Goal: Task Accomplishment & Management: Use online tool/utility

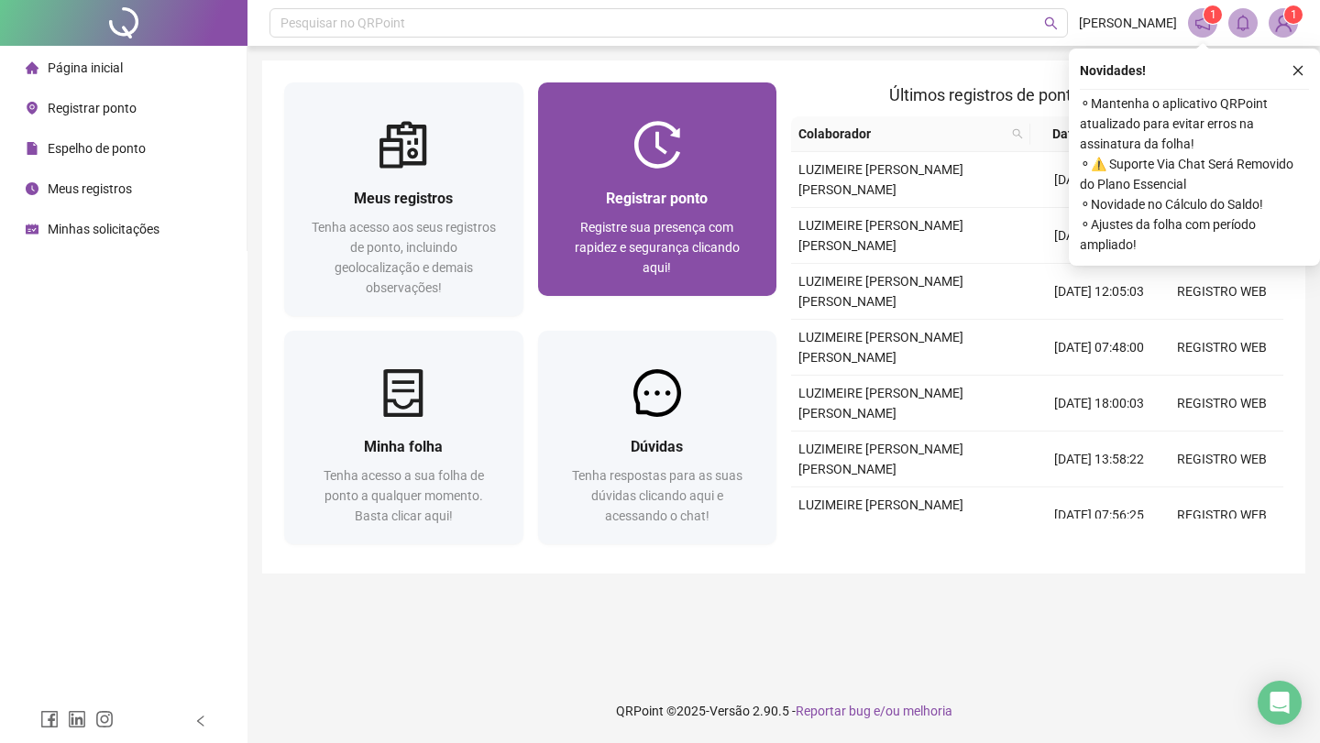
click at [667, 203] on span "Registrar ponto" at bounding box center [657, 198] width 102 height 17
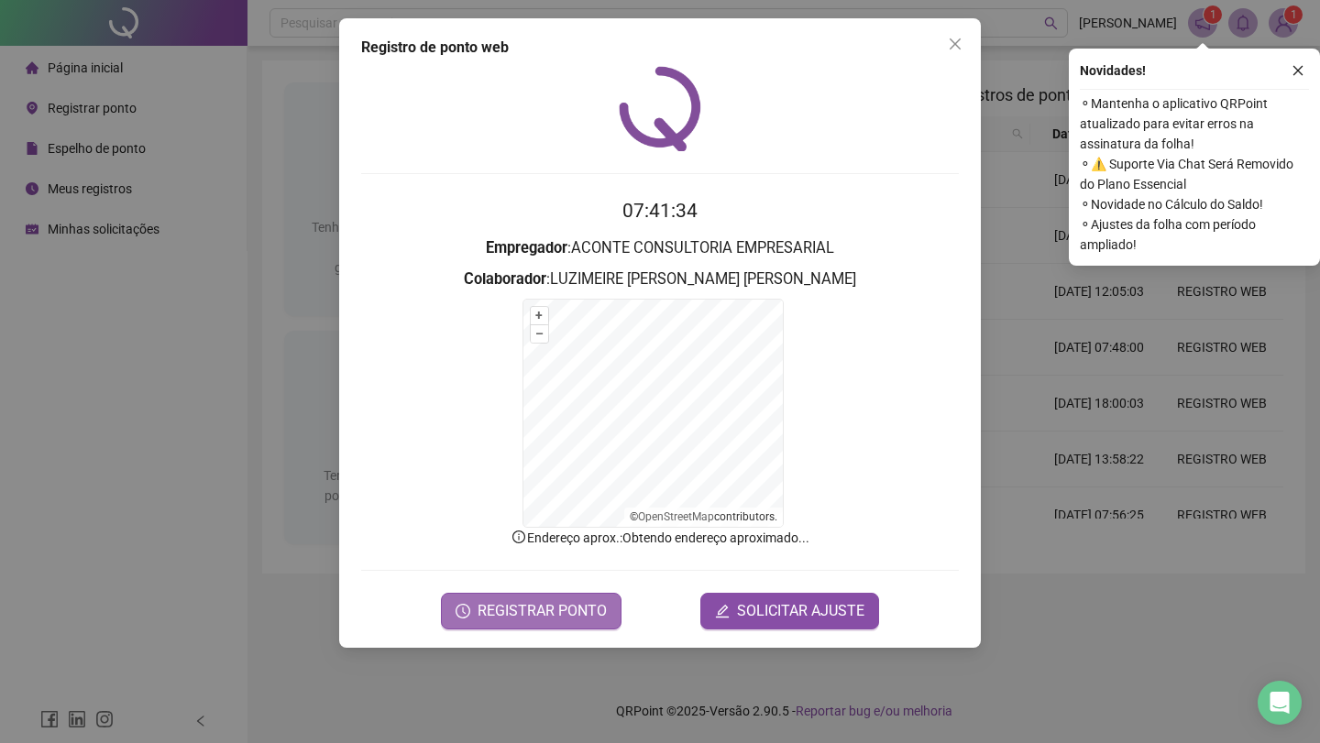
click at [544, 610] on span "REGISTRAR PONTO" at bounding box center [541, 611] width 129 height 22
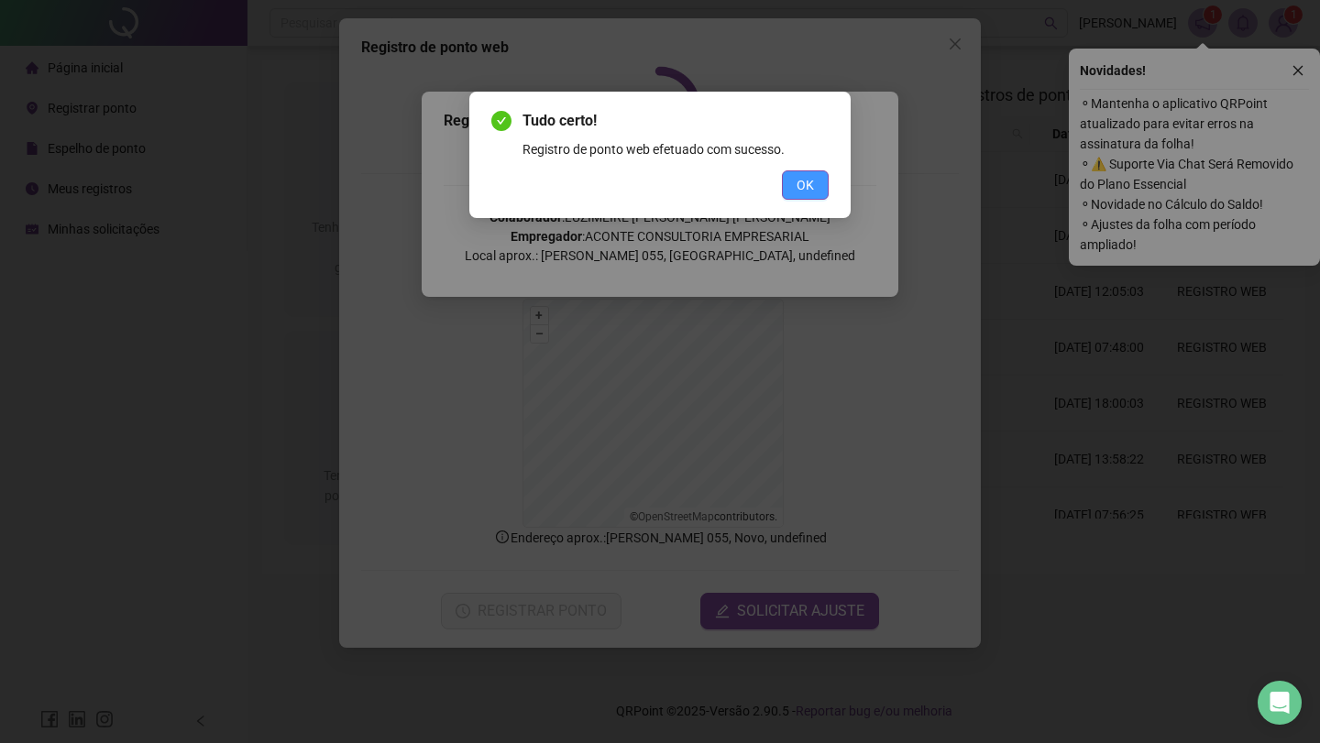
click at [795, 180] on button "OK" at bounding box center [805, 184] width 47 height 29
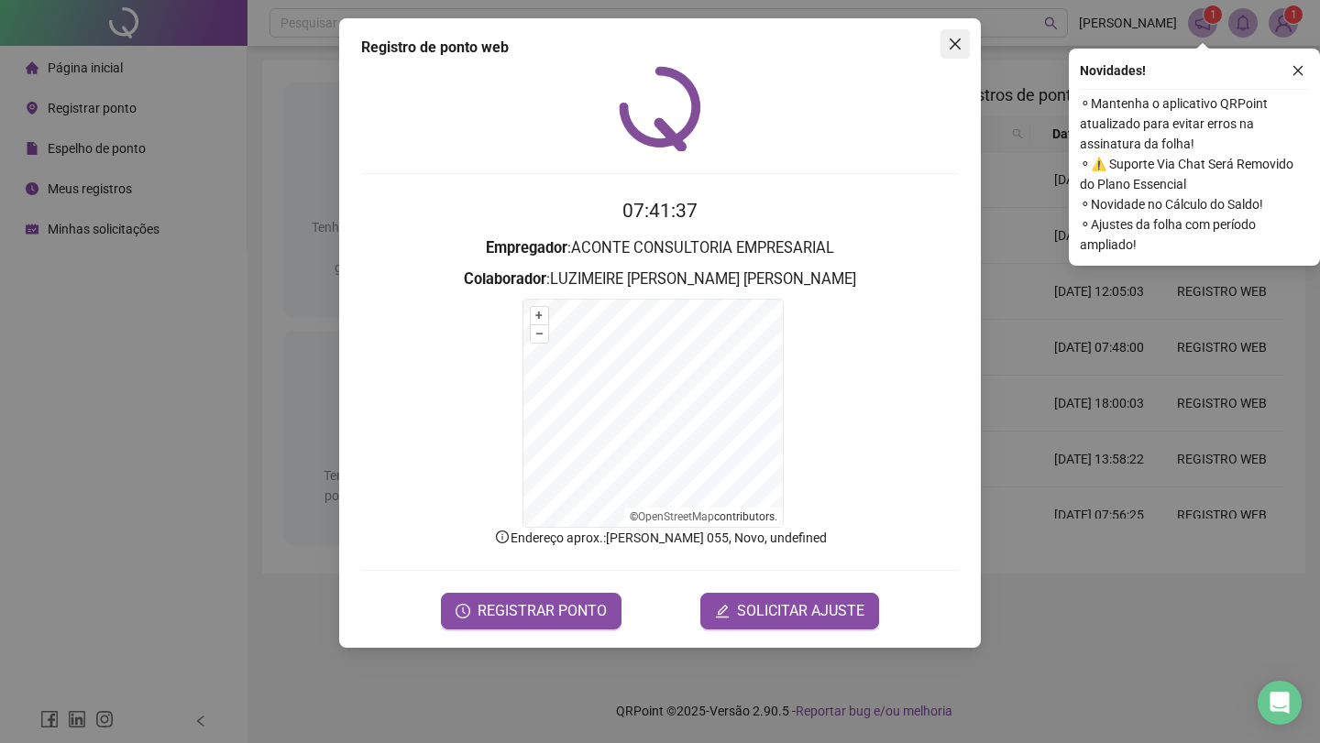
click at [955, 42] on icon "close" at bounding box center [955, 44] width 15 height 15
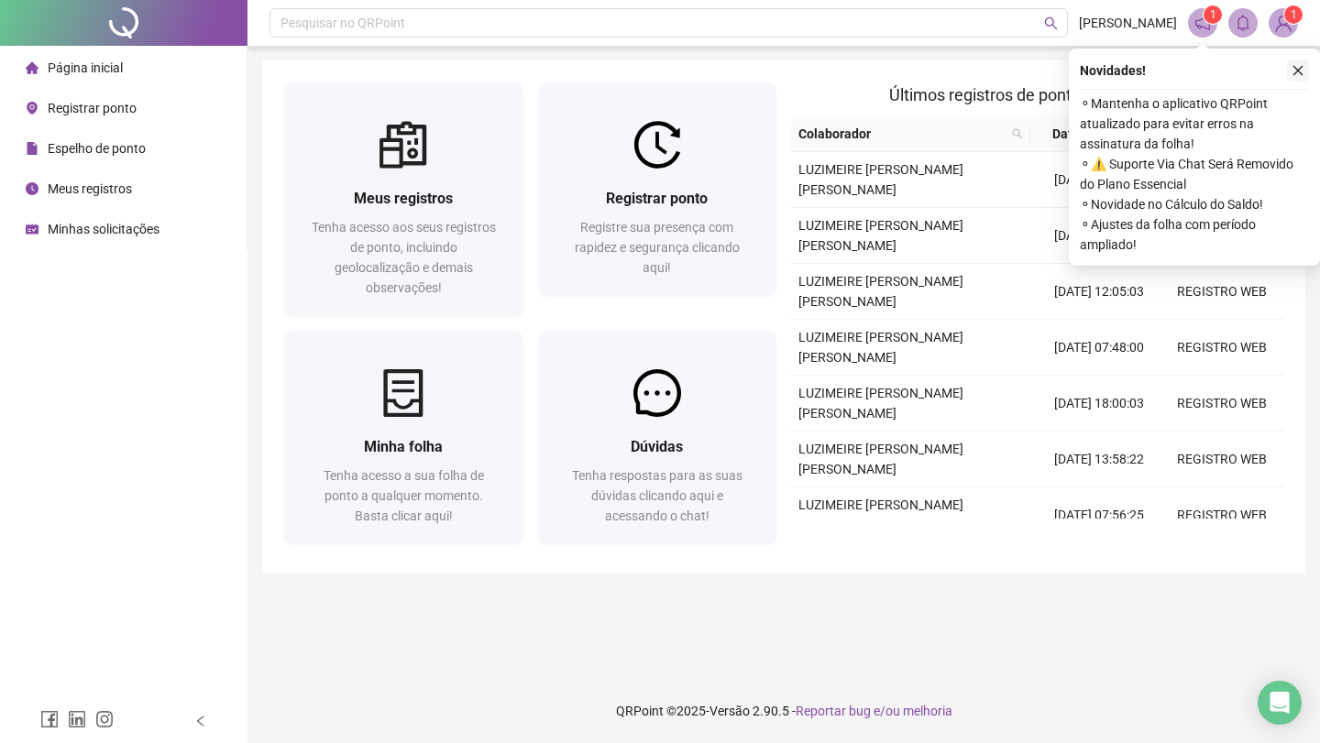
click at [1298, 71] on icon "close" at bounding box center [1297, 70] width 13 height 13
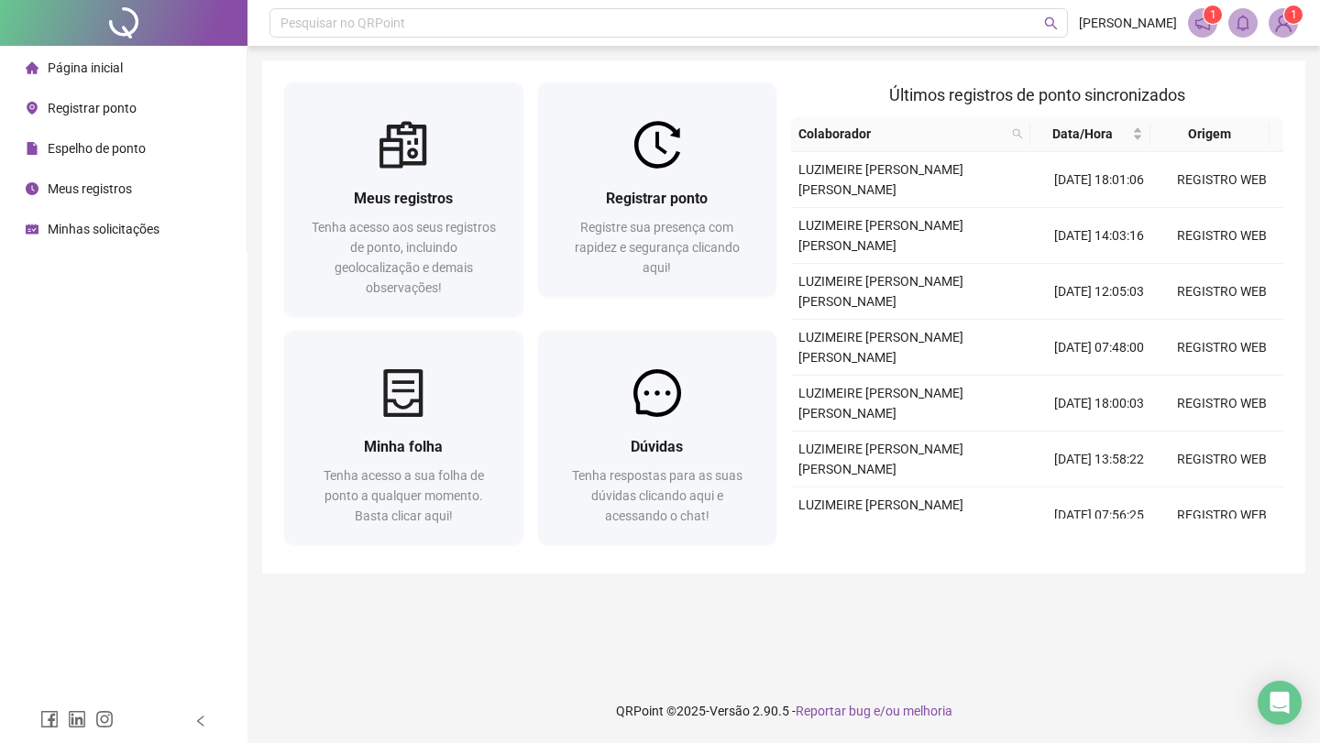
click at [1282, 27] on img at bounding box center [1282, 22] width 27 height 27
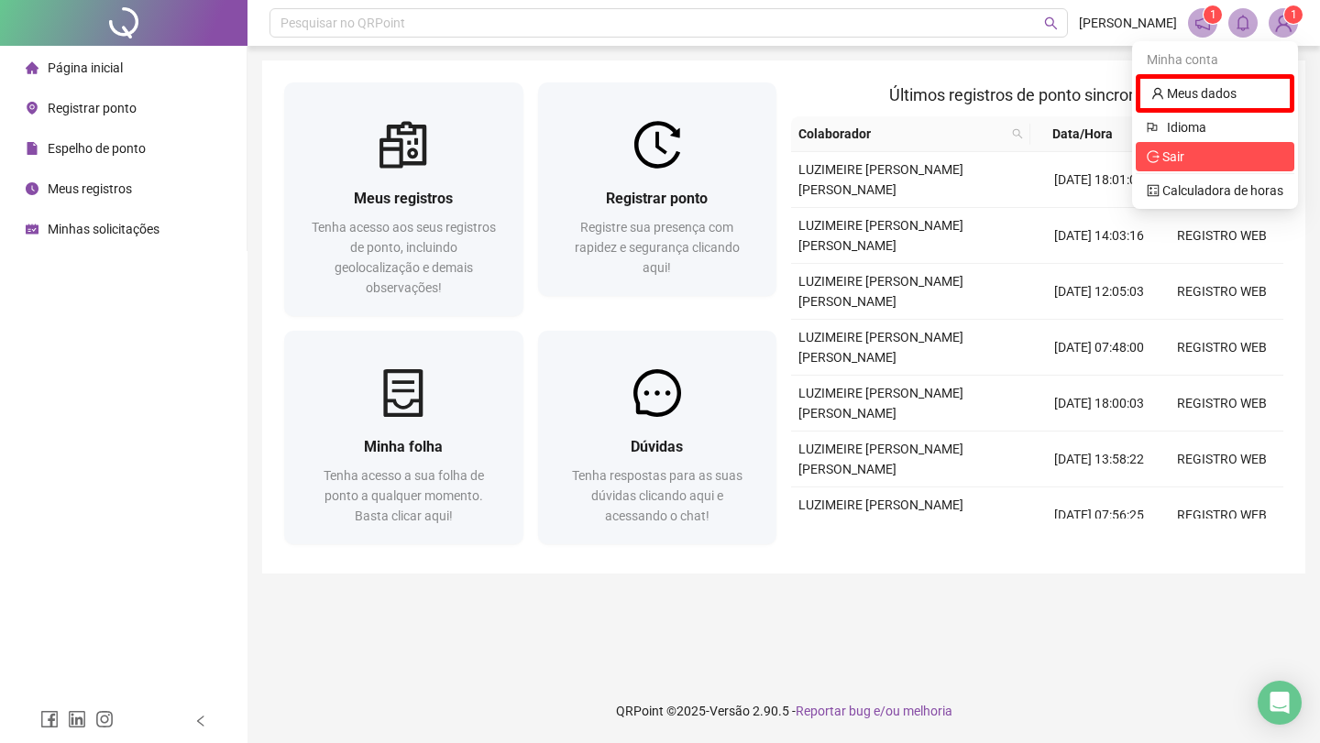
click at [1189, 161] on span "Sair" at bounding box center [1214, 157] width 137 height 20
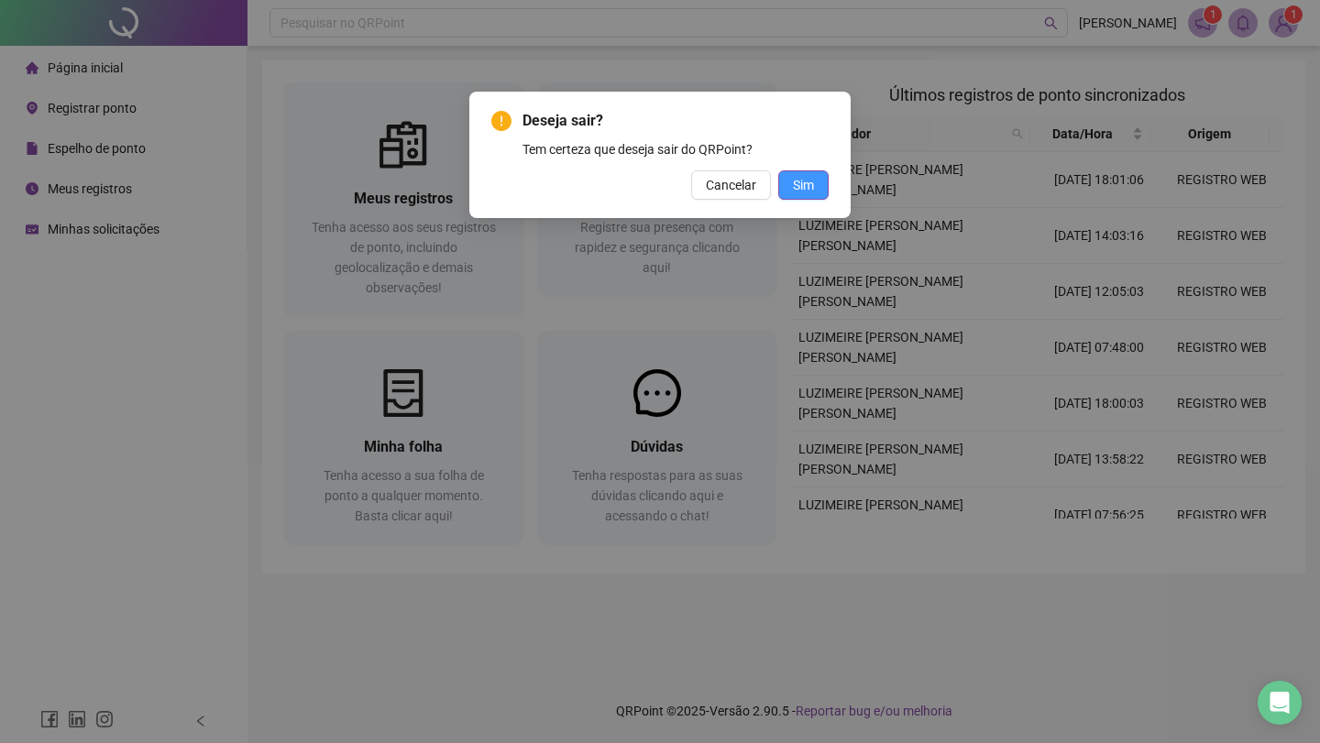
click at [790, 188] on button "Sim" at bounding box center [803, 184] width 50 height 29
